Goal: Transaction & Acquisition: Purchase product/service

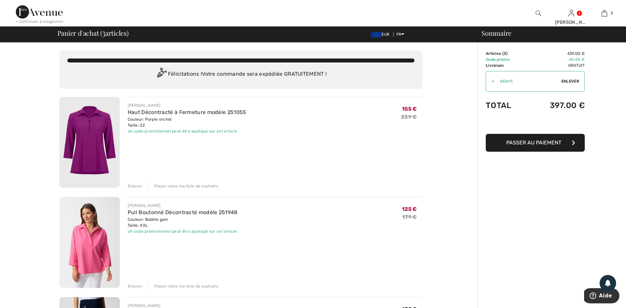
scroll to position [66, 0]
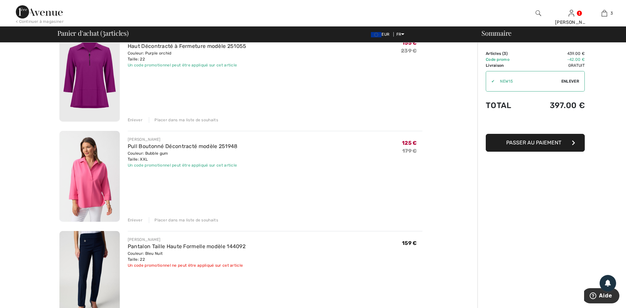
click at [138, 118] on div "Enlever" at bounding box center [135, 120] width 15 height 6
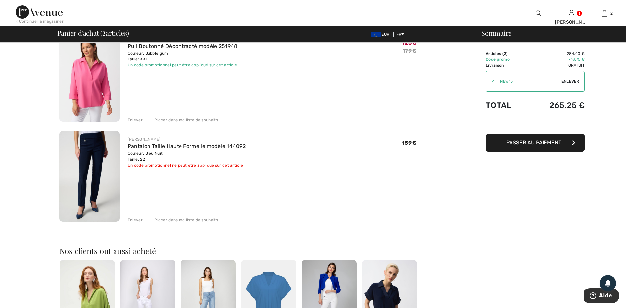
scroll to position [53, 0]
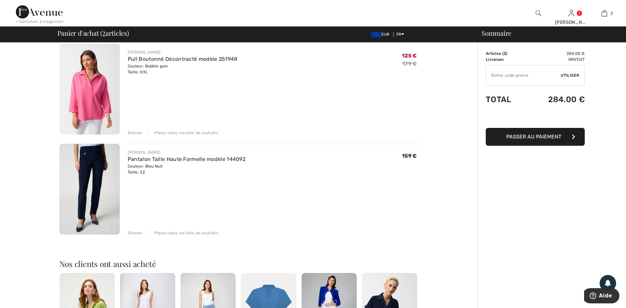
type input "NEW15"
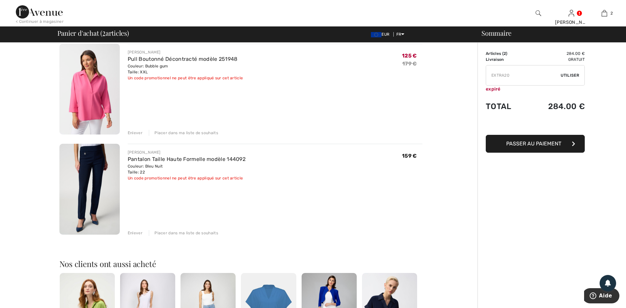
type input "FREEDENIMBAG"
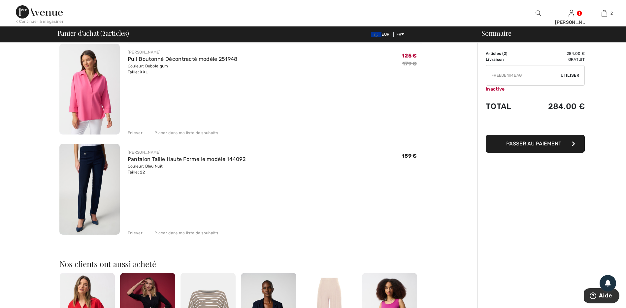
type input "FREEXPRESS"
type input "FLASH15"
type input "NEW15"
